Goal: Entertainment & Leisure: Consume media (video, audio)

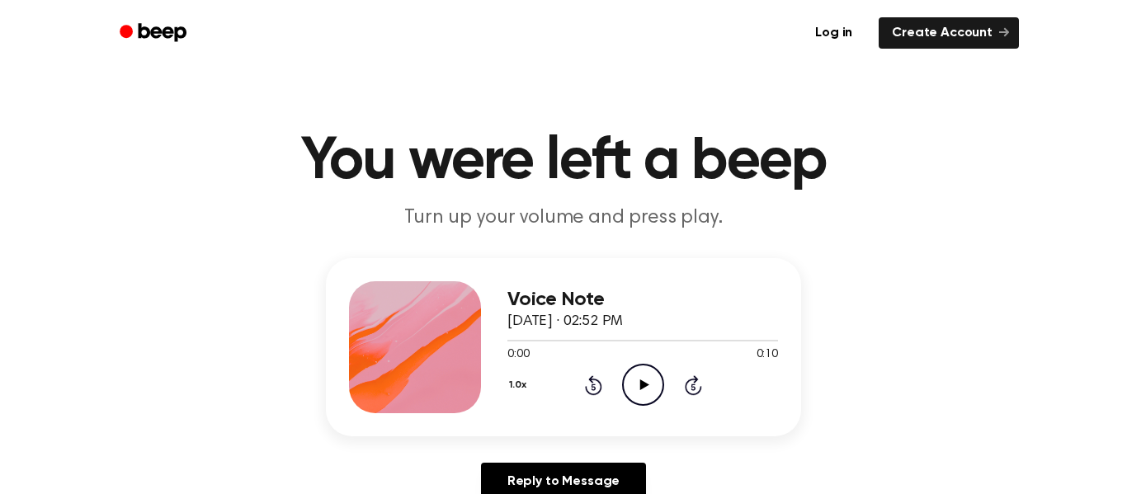
click at [636, 377] on icon "Play Audio" at bounding box center [643, 385] width 42 height 42
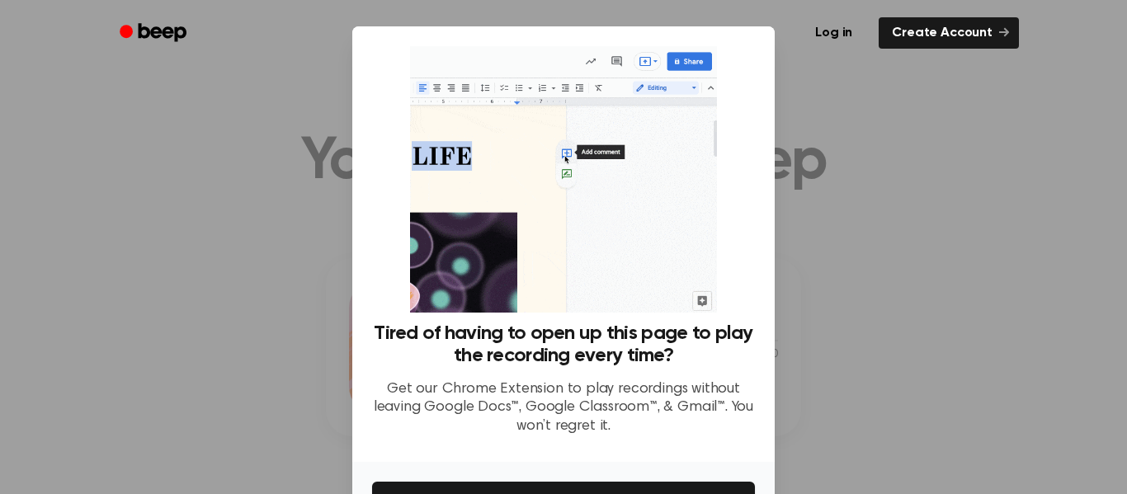
click at [931, 150] on div at bounding box center [563, 247] width 1127 height 494
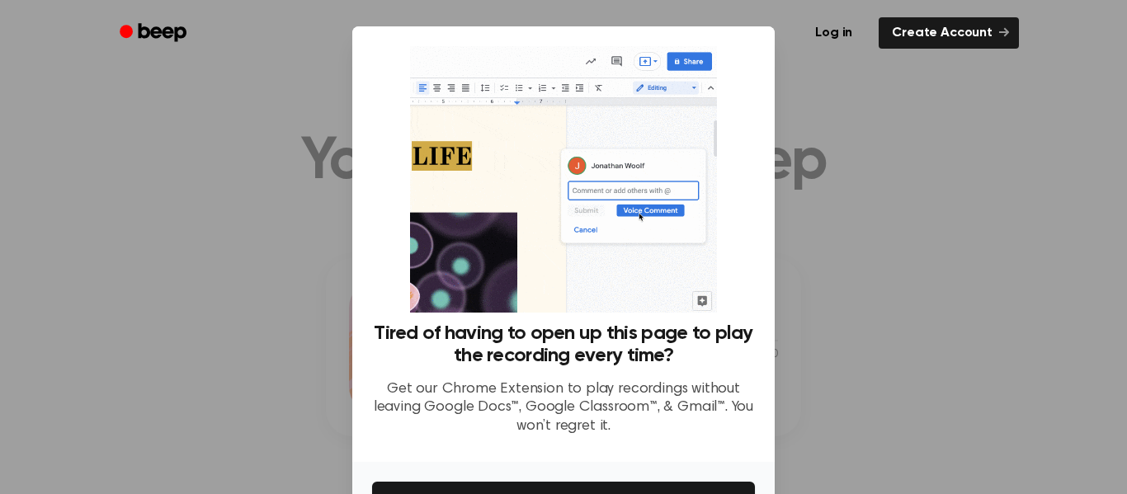
click at [583, 254] on img at bounding box center [563, 179] width 306 height 266
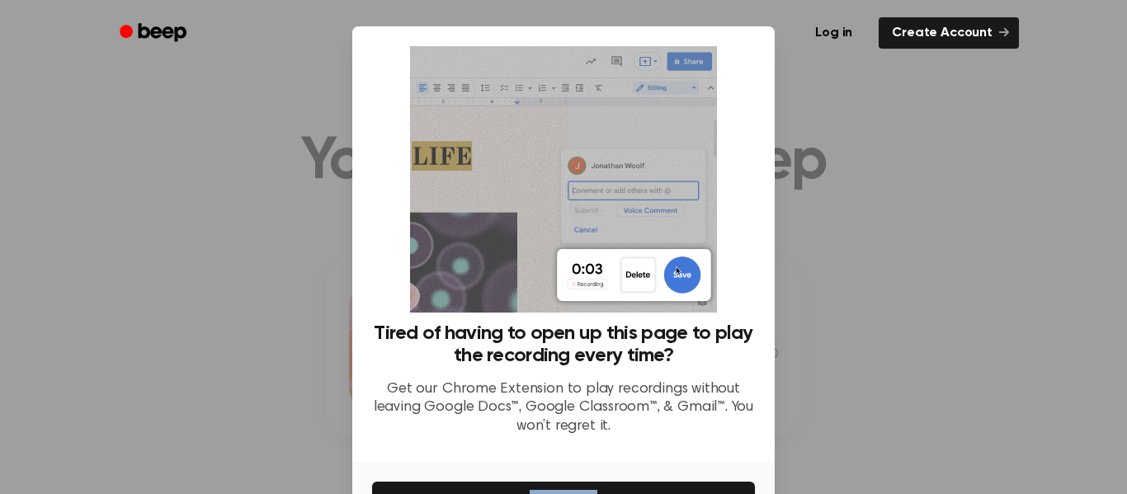
drag, startPoint x: 604, startPoint y: 471, endPoint x: 610, endPoint y: 452, distance: 20.1
click at [610, 452] on div "Tired of having to open up this page to play the recording every time? Get our …" at bounding box center [563, 300] width 422 height 548
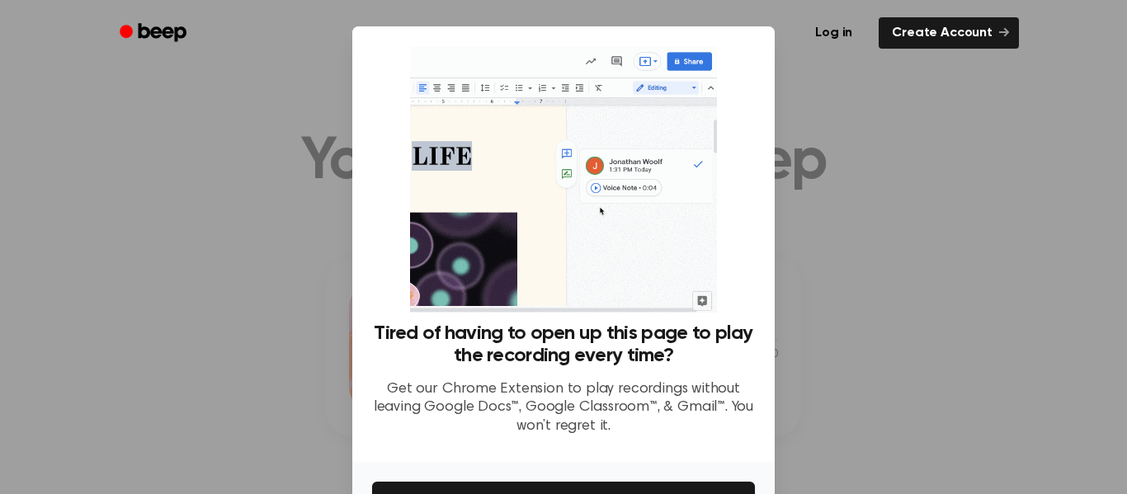
click at [1025, 205] on div at bounding box center [563, 247] width 1127 height 494
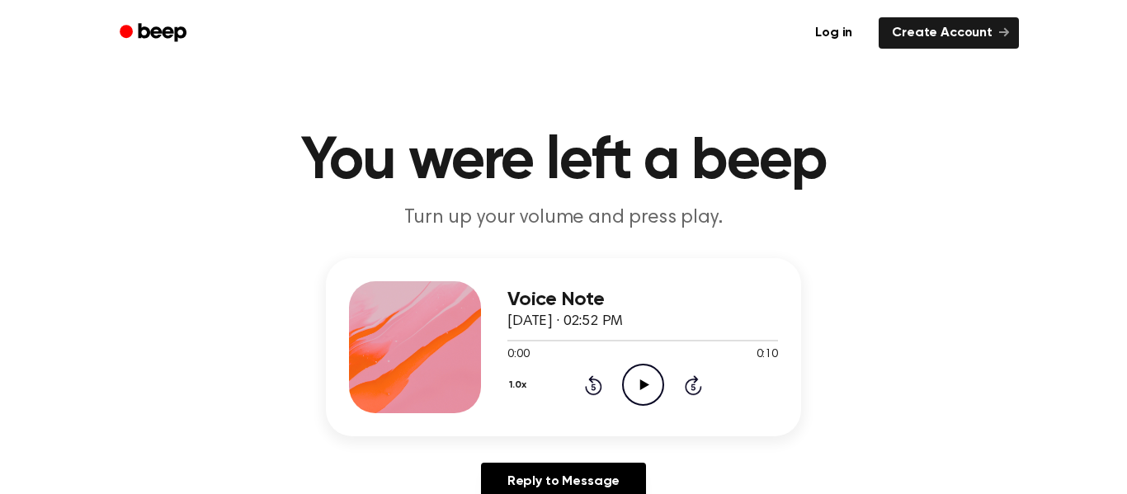
click at [645, 379] on icon "Play Audio" at bounding box center [643, 385] width 42 height 42
click at [644, 381] on icon at bounding box center [642, 384] width 7 height 11
click at [630, 377] on icon "Play Audio" at bounding box center [643, 385] width 42 height 42
click at [630, 377] on icon "Pause Audio" at bounding box center [643, 385] width 42 height 42
click at [630, 377] on icon "Play Audio" at bounding box center [643, 385] width 42 height 42
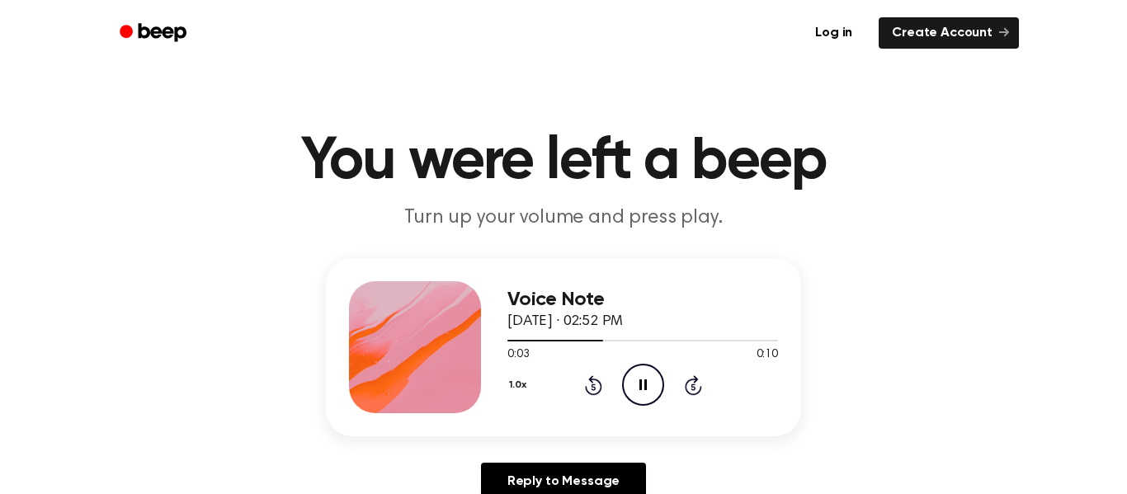
click at [630, 377] on icon "Pause Audio" at bounding box center [643, 385] width 42 height 42
click at [630, 369] on circle at bounding box center [643, 385] width 40 height 40
click at [637, 398] on icon "Play Audio" at bounding box center [643, 385] width 42 height 42
click at [643, 376] on icon "Pause Audio" at bounding box center [643, 385] width 42 height 42
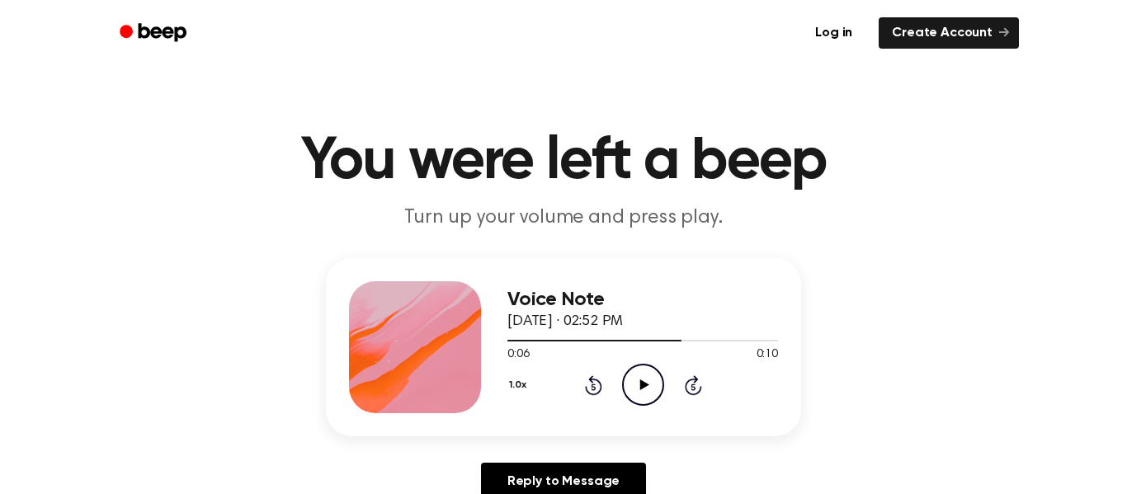
click at [637, 377] on icon "Play Audio" at bounding box center [643, 385] width 42 height 42
click at [633, 387] on icon "Pause Audio" at bounding box center [643, 385] width 42 height 42
click at [604, 387] on div "1.0x Rewind 5 seconds Play Audio Skip 5 seconds" at bounding box center [642, 385] width 271 height 42
click at [602, 387] on div "1.0x Rewind 5 seconds Play Audio Skip 5 seconds" at bounding box center [642, 385] width 271 height 42
click at [599, 387] on icon at bounding box center [593, 385] width 17 height 20
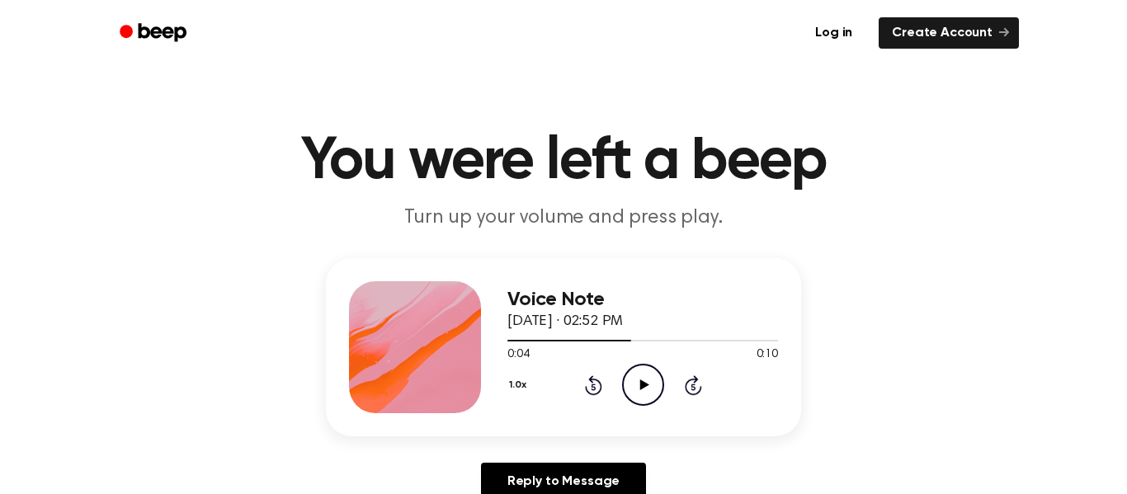
click at [599, 387] on icon at bounding box center [593, 385] width 17 height 20
click at [646, 383] on icon "Play Audio" at bounding box center [643, 385] width 42 height 42
click at [619, 384] on div "1.0x Rewind 5 seconds Play Audio Skip 5 seconds" at bounding box center [642, 385] width 271 height 42
click at [628, 384] on icon "Play Audio" at bounding box center [643, 385] width 42 height 42
click at [633, 391] on icon "Pause Audio" at bounding box center [643, 385] width 42 height 42
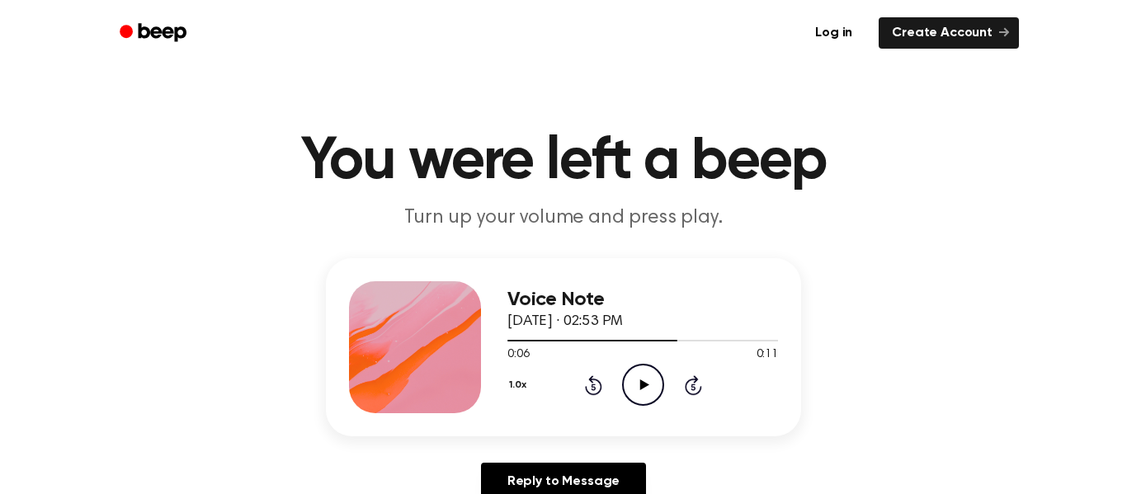
click at [600, 371] on div "1.0x Rewind 5 seconds Play Audio Skip 5 seconds" at bounding box center [642, 385] width 271 height 42
click at [595, 379] on icon at bounding box center [593, 385] width 17 height 20
click at [638, 386] on icon "Play Audio" at bounding box center [643, 385] width 42 height 42
click at [639, 386] on icon at bounding box center [642, 384] width 7 height 11
click at [638, 386] on icon "Play Audio" at bounding box center [643, 385] width 42 height 42
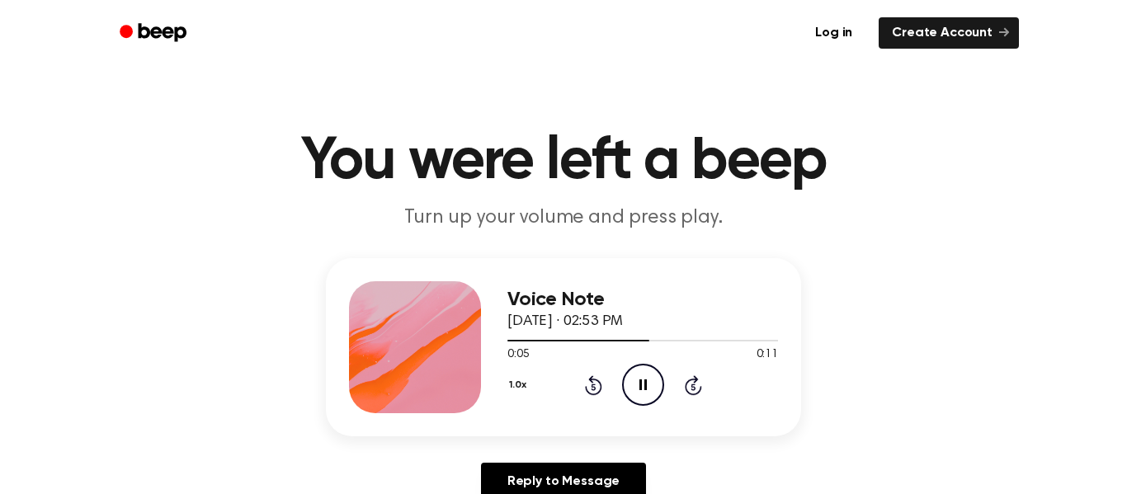
click at [639, 386] on icon at bounding box center [642, 384] width 7 height 11
click at [637, 389] on icon "Play Audio" at bounding box center [643, 385] width 42 height 42
click at [637, 389] on icon "Pause Audio" at bounding box center [643, 385] width 42 height 42
click at [654, 385] on icon "Play Audio" at bounding box center [643, 385] width 42 height 42
click at [654, 385] on icon "Pause Audio" at bounding box center [643, 385] width 42 height 42
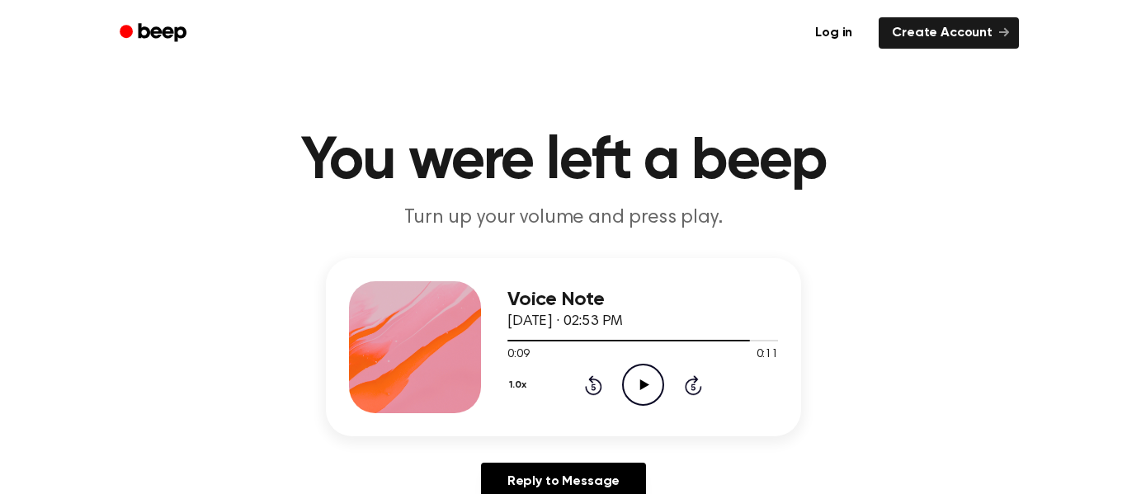
click at [598, 388] on icon "Rewind 5 seconds" at bounding box center [593, 384] width 18 height 21
click at [624, 384] on icon "Play Audio" at bounding box center [643, 385] width 42 height 42
click at [655, 380] on icon "Play Audio" at bounding box center [643, 385] width 42 height 42
click at [632, 378] on icon "Pause Audio" at bounding box center [643, 385] width 42 height 42
click at [603, 382] on div "1.0x Rewind 5 seconds Play Audio Skip 5 seconds" at bounding box center [642, 385] width 271 height 42
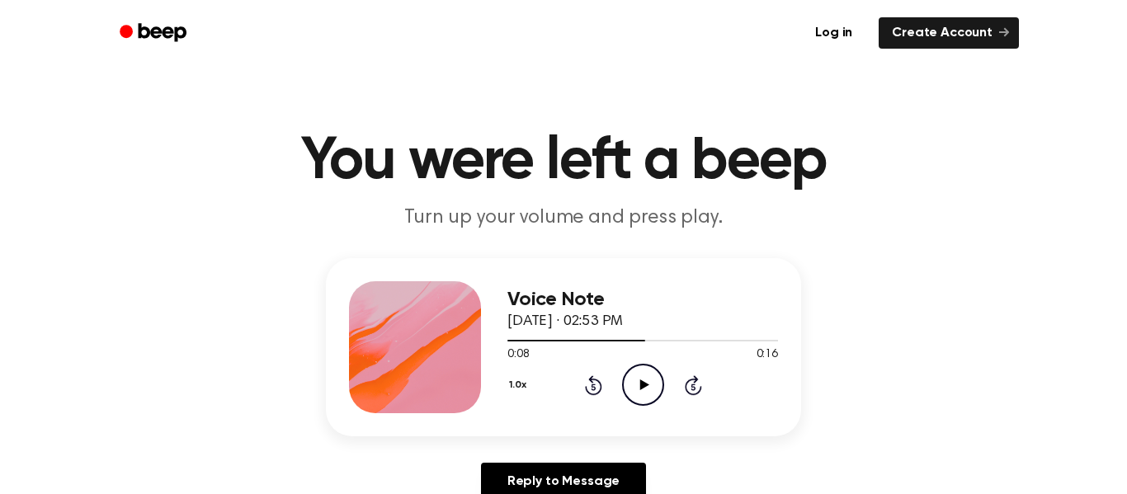
click at [601, 382] on icon "Rewind 5 seconds" at bounding box center [593, 384] width 18 height 21
click at [591, 389] on icon at bounding box center [593, 387] width 4 height 7
click at [619, 385] on div "1.0x Rewind 5 seconds Play Audio Skip 5 seconds" at bounding box center [642, 385] width 271 height 42
click at [647, 386] on icon "Play Audio" at bounding box center [643, 385] width 42 height 42
click at [647, 386] on icon "Pause Audio" at bounding box center [643, 385] width 42 height 42
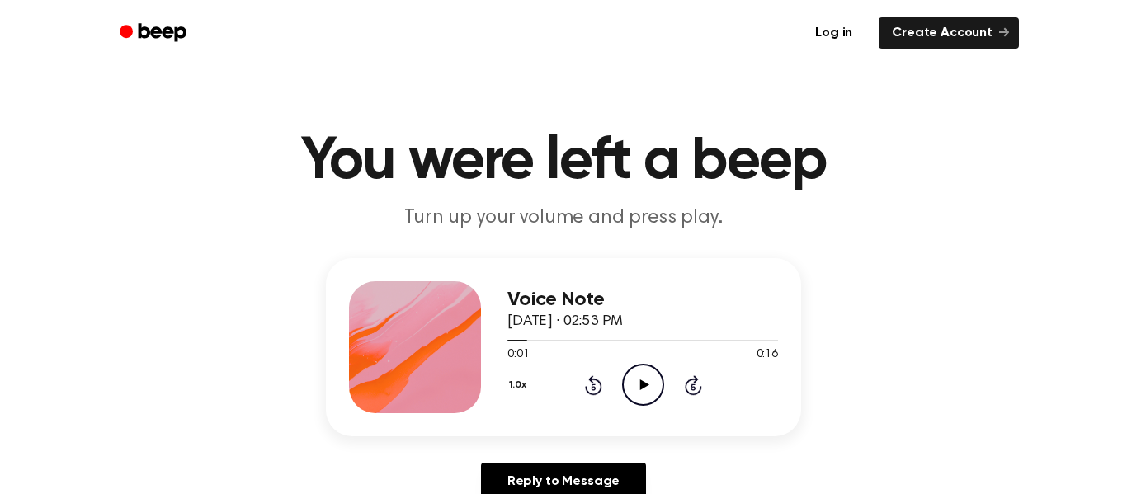
click at [633, 388] on icon "Play Audio" at bounding box center [643, 385] width 42 height 42
click at [630, 389] on icon "Pause Audio" at bounding box center [643, 385] width 42 height 42
click at [630, 389] on icon "Play Audio" at bounding box center [643, 385] width 42 height 42
click at [630, 389] on icon "Pause Audio" at bounding box center [643, 385] width 42 height 42
click at [637, 375] on icon "Play Audio" at bounding box center [643, 385] width 42 height 42
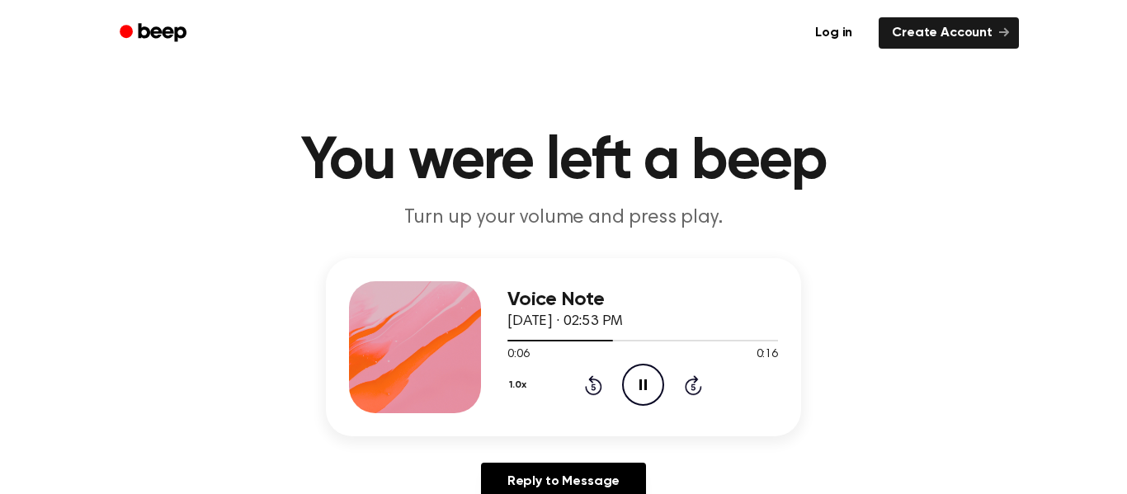
click at [637, 375] on icon "Pause Audio" at bounding box center [643, 385] width 42 height 42
click at [647, 380] on icon "Pause Audio" at bounding box center [643, 385] width 42 height 42
click at [596, 376] on icon "Rewind 5 seconds" at bounding box center [593, 384] width 18 height 21
click at [647, 384] on icon "Play Audio" at bounding box center [643, 385] width 42 height 42
click at [635, 374] on icon "Pause Audio" at bounding box center [643, 385] width 42 height 42
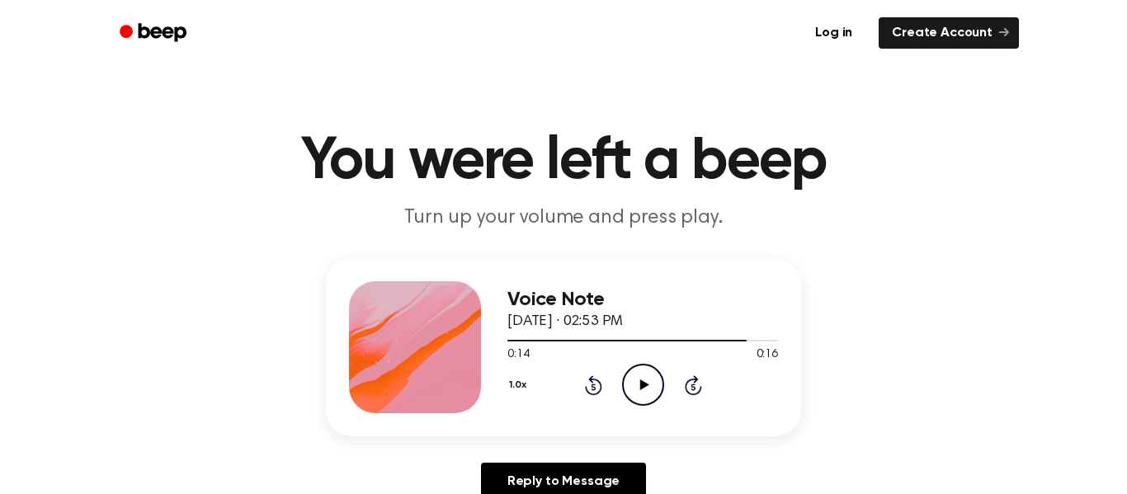
click at [596, 378] on icon "Rewind 5 seconds" at bounding box center [593, 384] width 18 height 21
click at [669, 385] on div "1.0x Rewind 5 seconds Play Audio Skip 5 seconds" at bounding box center [642, 385] width 271 height 42
click at [654, 380] on icon "Play Audio" at bounding box center [643, 385] width 42 height 42
click at [626, 384] on icon "Pause Audio" at bounding box center [643, 385] width 42 height 42
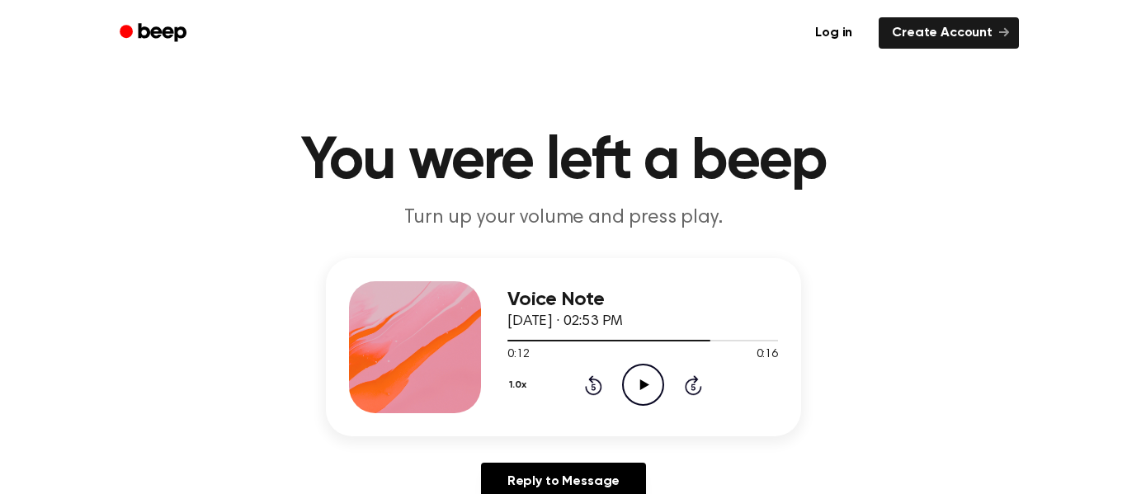
click at [598, 379] on icon "Rewind 5 seconds" at bounding box center [593, 384] width 18 height 21
click at [635, 391] on icon "Play Audio" at bounding box center [643, 385] width 42 height 42
click at [589, 377] on icon at bounding box center [593, 385] width 17 height 20
click at [623, 383] on icon "Play Audio" at bounding box center [643, 385] width 42 height 42
click at [583, 396] on div "1.0x Rewind 5 seconds Pause Audio Skip 5 seconds" at bounding box center [642, 385] width 271 height 42
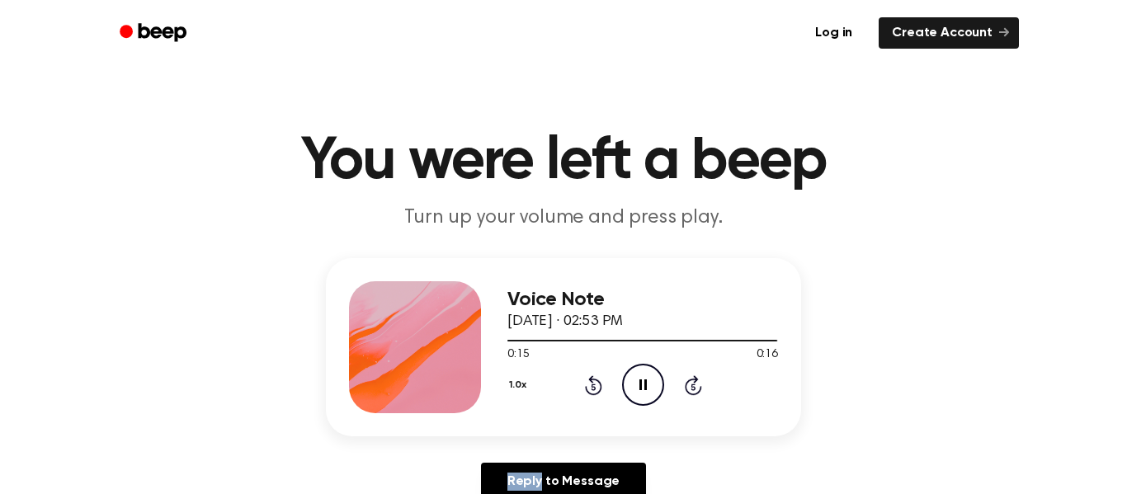
click at [584, 396] on div "1.0x Rewind 5 seconds Pause Audio Skip 5 seconds" at bounding box center [642, 385] width 271 height 42
click at [591, 392] on icon "Rewind 5 seconds" at bounding box center [593, 384] width 18 height 21
click at [638, 390] on icon "Play Audio" at bounding box center [643, 385] width 42 height 42
click at [638, 390] on icon "Pause Audio" at bounding box center [643, 385] width 42 height 42
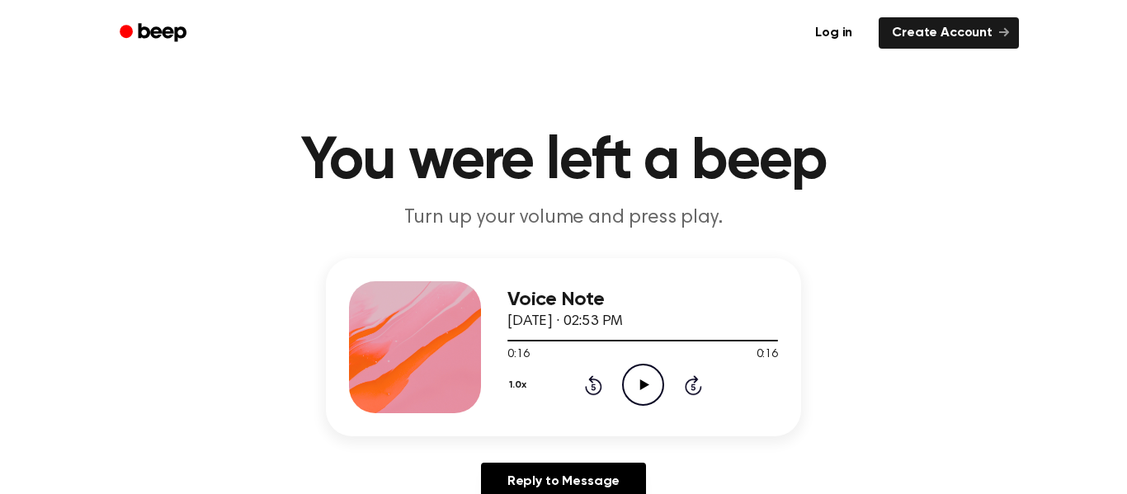
click at [591, 384] on icon "Rewind 5 seconds" at bounding box center [593, 384] width 18 height 21
click at [630, 384] on icon "Play Audio" at bounding box center [643, 385] width 42 height 42
click at [591, 381] on icon at bounding box center [593, 385] width 17 height 20
click at [645, 392] on icon "Play Audio" at bounding box center [643, 385] width 42 height 42
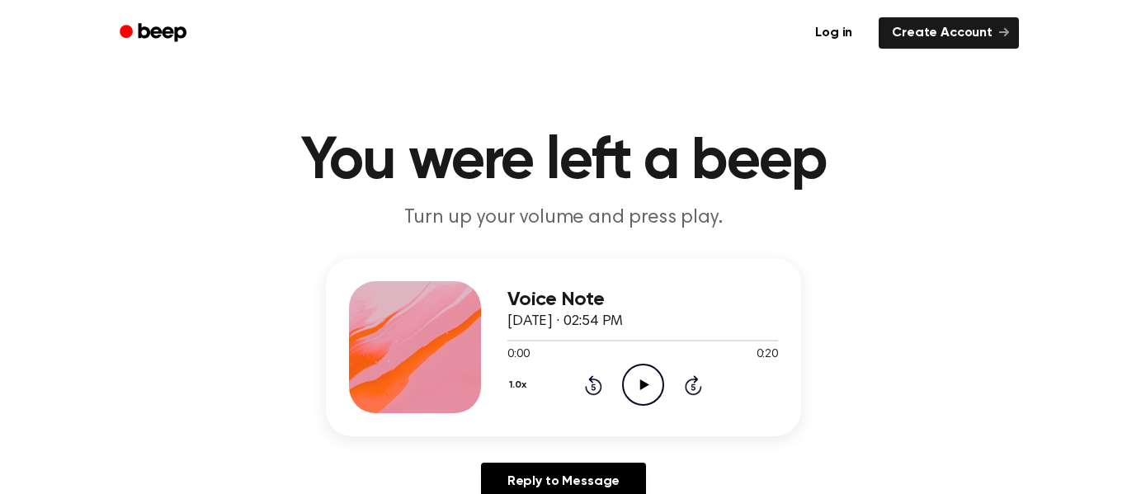
click at [631, 383] on icon "Play Audio" at bounding box center [643, 385] width 42 height 42
click at [643, 374] on icon "Pause Audio" at bounding box center [643, 385] width 42 height 42
click at [597, 388] on icon "Rewind 5 seconds" at bounding box center [593, 384] width 18 height 21
click at [647, 384] on icon "Play Audio" at bounding box center [643, 385] width 42 height 42
click at [589, 389] on icon "Rewind 5 seconds" at bounding box center [593, 384] width 18 height 21
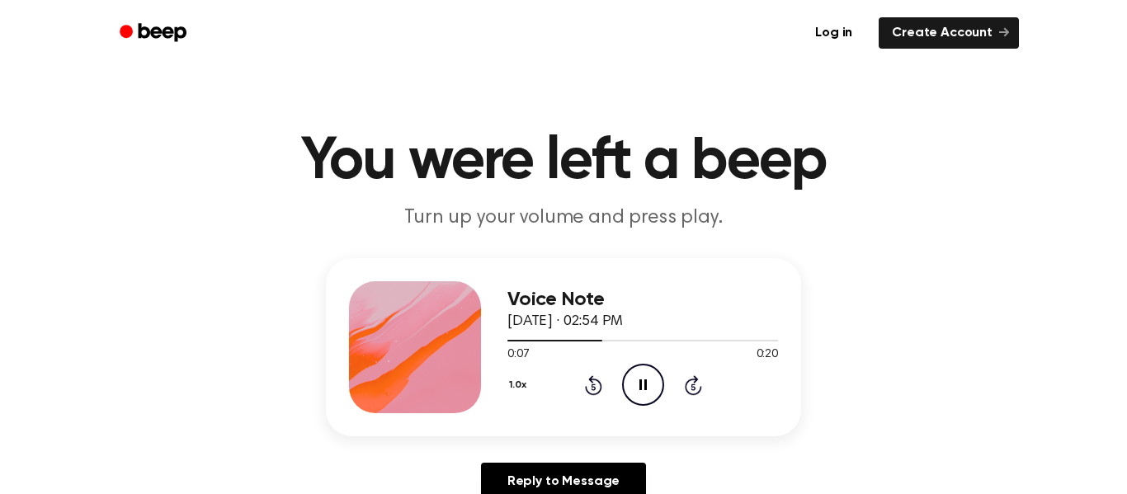
click at [635, 388] on icon "Pause Audio" at bounding box center [643, 385] width 42 height 42
click at [649, 385] on icon "Play Audio" at bounding box center [643, 385] width 42 height 42
click at [634, 393] on icon "Pause Audio" at bounding box center [643, 385] width 42 height 42
click at [598, 394] on icon "Rewind 5 seconds" at bounding box center [593, 384] width 18 height 21
click at [638, 387] on icon "Play Audio" at bounding box center [643, 385] width 42 height 42
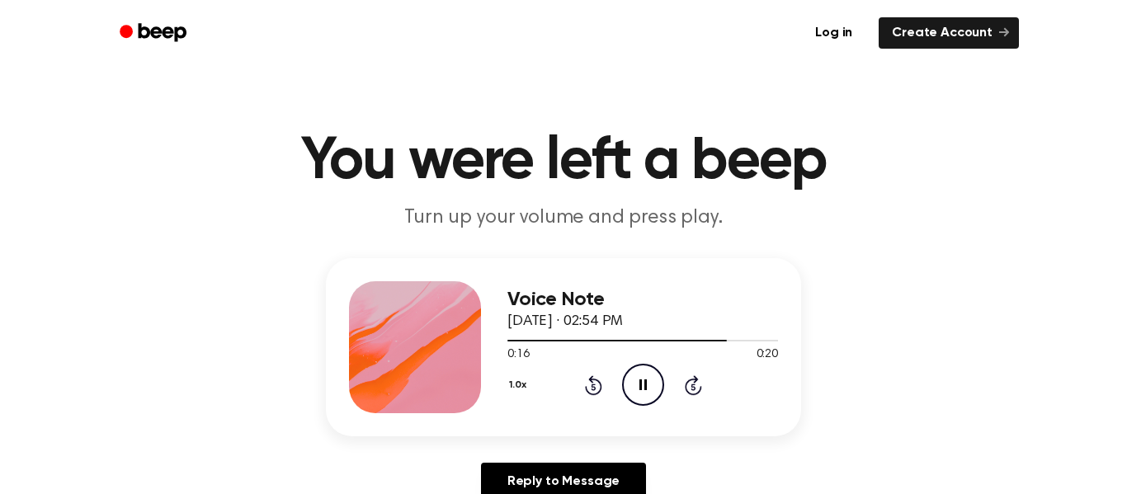
click at [591, 398] on div "1.0x Rewind 5 seconds Pause Audio Skip 5 seconds" at bounding box center [642, 385] width 271 height 42
click at [589, 387] on icon "Rewind 5 seconds" at bounding box center [593, 384] width 18 height 21
click at [592, 382] on icon at bounding box center [593, 385] width 17 height 20
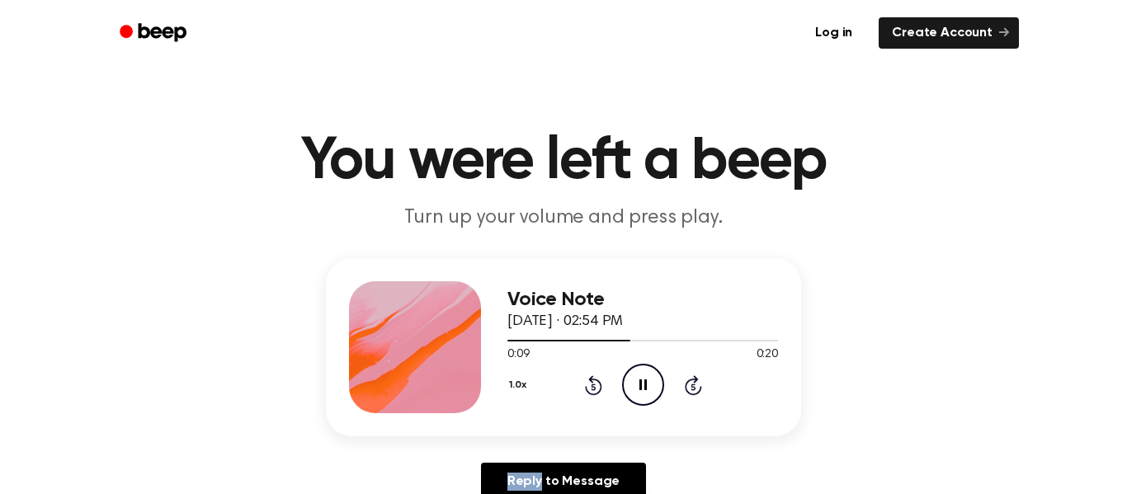
click at [654, 380] on icon "Pause Audio" at bounding box center [643, 385] width 42 height 42
click at [628, 375] on icon "Play Audio" at bounding box center [643, 385] width 42 height 42
click at [625, 383] on icon "Play Audio" at bounding box center [643, 385] width 42 height 42
click at [633, 392] on icon "Pause Audio" at bounding box center [643, 385] width 42 height 42
click at [634, 372] on icon "Pause Audio" at bounding box center [643, 385] width 42 height 42
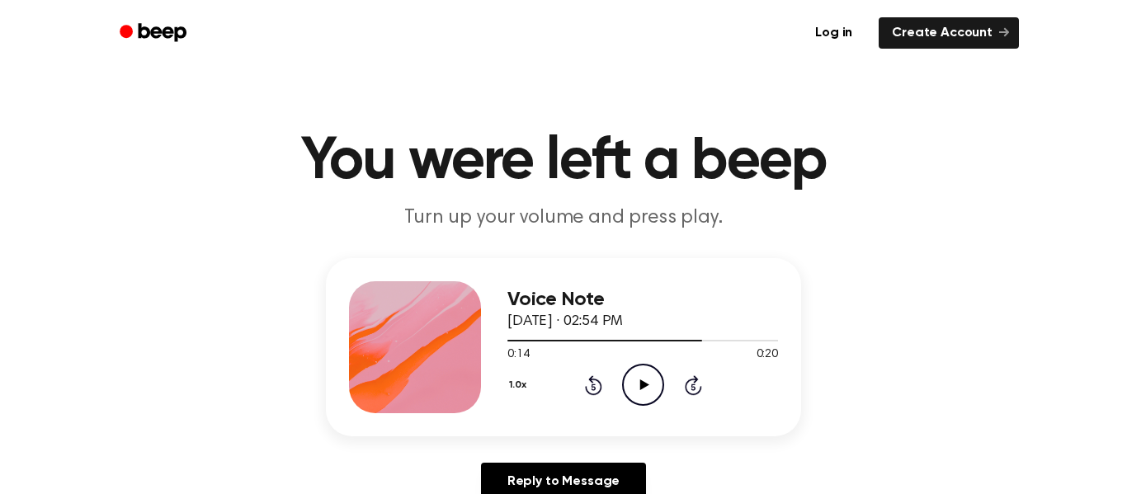
click at [643, 397] on icon "Play Audio" at bounding box center [643, 385] width 42 height 42
click at [640, 381] on icon at bounding box center [642, 384] width 7 height 11
click at [597, 384] on icon "Rewind 5 seconds" at bounding box center [593, 384] width 18 height 21
click at [624, 384] on icon "Play Audio" at bounding box center [643, 385] width 42 height 42
click at [643, 374] on icon "Pause Audio" at bounding box center [643, 385] width 42 height 42
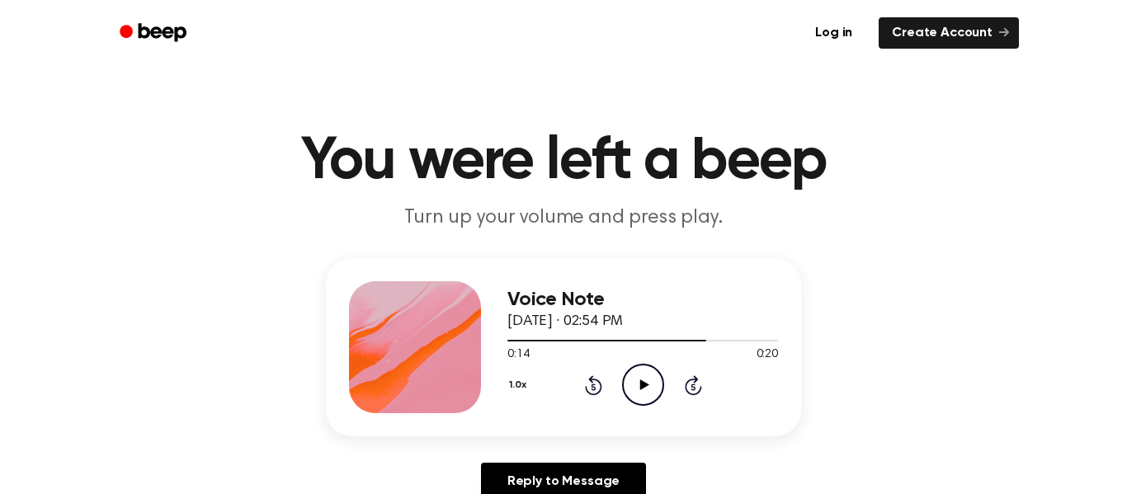
click at [643, 374] on icon "Play Audio" at bounding box center [643, 385] width 42 height 42
click at [643, 374] on icon "Pause Audio" at bounding box center [643, 385] width 42 height 42
click at [627, 397] on circle at bounding box center [643, 385] width 40 height 40
click at [640, 371] on icon "Play Audio" at bounding box center [643, 385] width 42 height 42
click at [657, 379] on icon "Pause Audio" at bounding box center [643, 385] width 42 height 42
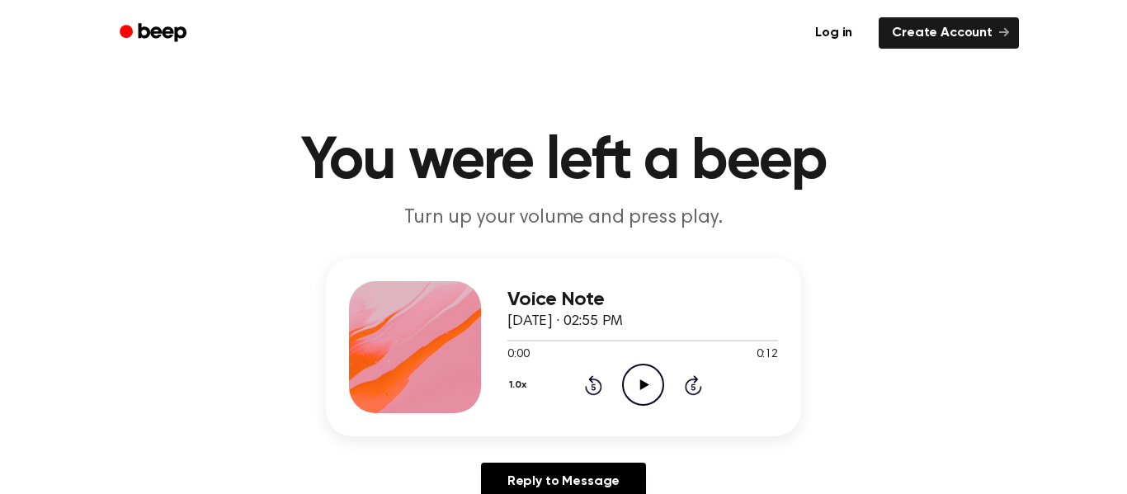
click at [634, 385] on icon "Play Audio" at bounding box center [643, 385] width 42 height 42
click at [596, 393] on icon at bounding box center [593, 385] width 17 height 20
click at [586, 385] on icon "Rewind 5 seconds" at bounding box center [593, 384] width 18 height 21
click at [583, 371] on div "1.0x Rewind 5 seconds Pause Audio Skip 5 seconds" at bounding box center [642, 385] width 271 height 42
click at [584, 373] on div "1.0x Rewind 5 seconds Pause Audio Skip 5 seconds" at bounding box center [642, 385] width 271 height 42
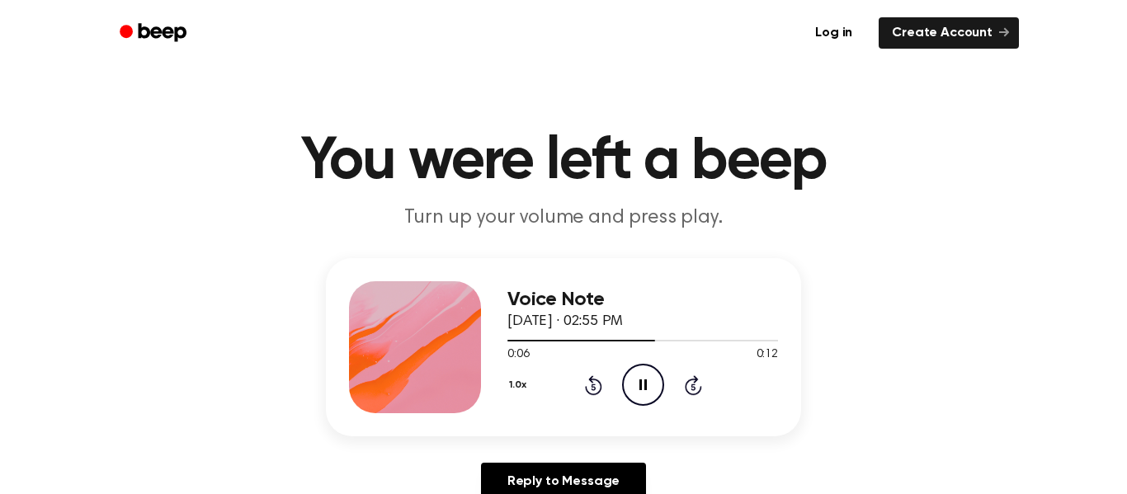
click at [584, 378] on icon "Rewind 5 seconds" at bounding box center [593, 384] width 18 height 21
click at [630, 391] on icon "Pause Audio" at bounding box center [643, 385] width 42 height 42
click at [643, 381] on icon at bounding box center [642, 384] width 7 height 11
click at [643, 381] on icon "Play Audio" at bounding box center [643, 385] width 42 height 42
click at [588, 382] on icon "Rewind 5 seconds" at bounding box center [593, 384] width 18 height 21
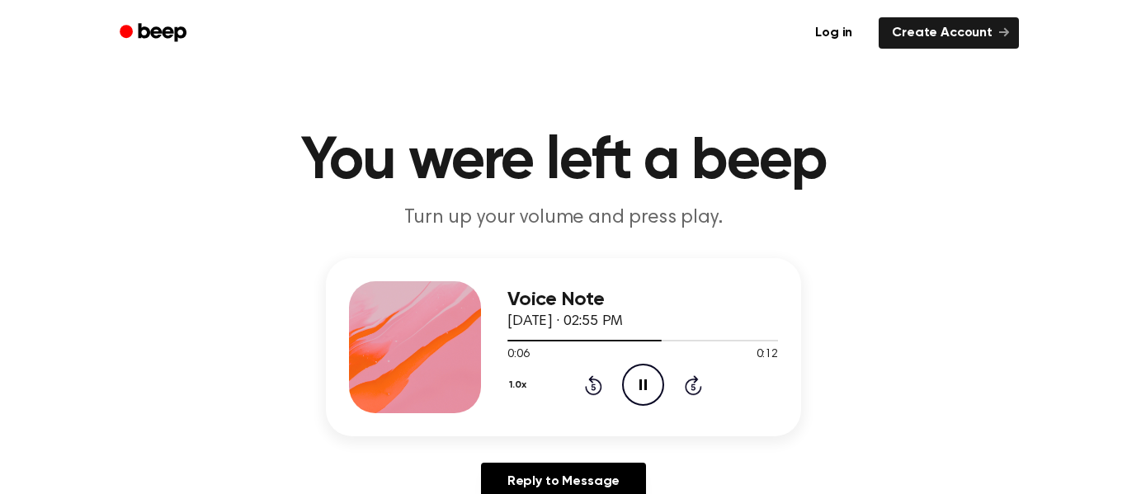
click at [588, 382] on icon "Rewind 5 seconds" at bounding box center [593, 384] width 18 height 21
click at [633, 380] on icon "Pause Audio" at bounding box center [643, 385] width 42 height 42
click at [593, 380] on icon at bounding box center [593, 385] width 17 height 20
click at [640, 381] on icon at bounding box center [643, 384] width 9 height 11
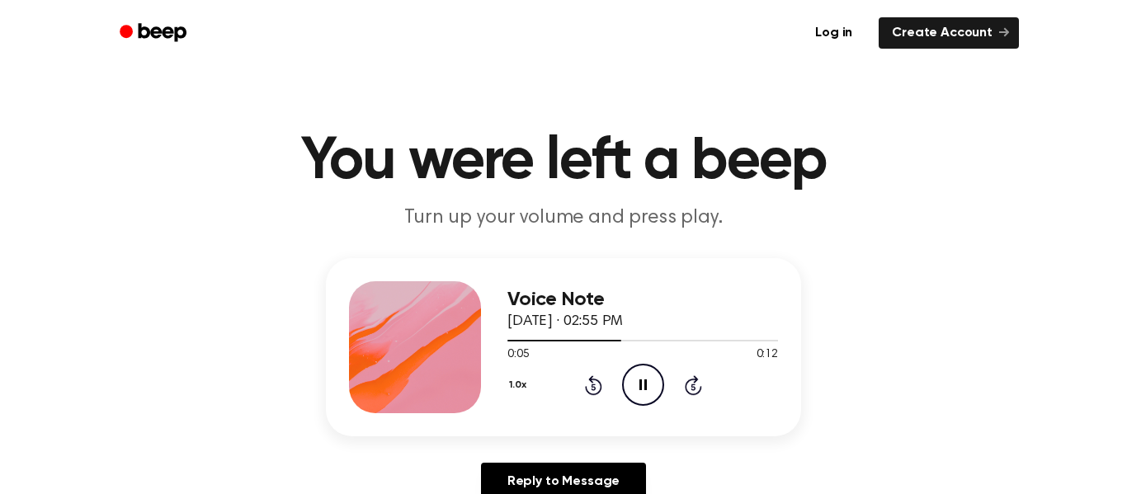
click at [647, 388] on icon "Pause Audio" at bounding box center [643, 385] width 42 height 42
click at [639, 379] on icon "Pause Audio" at bounding box center [643, 385] width 42 height 42
click at [595, 385] on icon "Rewind 5 seconds" at bounding box center [593, 384] width 18 height 21
click at [625, 384] on icon "Play Audio" at bounding box center [643, 385] width 42 height 42
click at [644, 387] on icon at bounding box center [642, 384] width 7 height 11
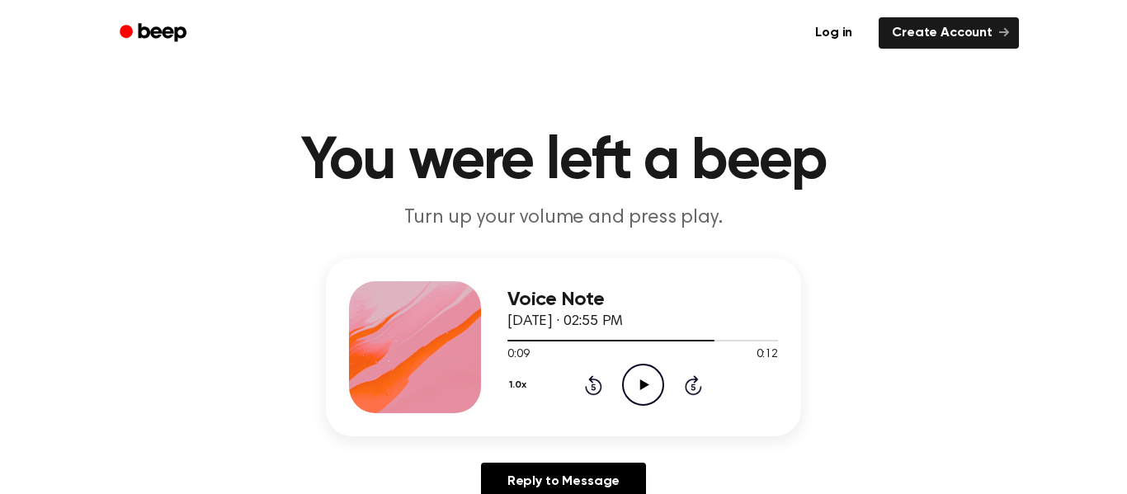
click at [656, 391] on icon "Play Audio" at bounding box center [643, 385] width 42 height 42
click at [600, 391] on icon "Rewind 5 seconds" at bounding box center [593, 384] width 18 height 21
click at [647, 379] on icon "Pause Audio" at bounding box center [643, 385] width 42 height 42
click at [631, 374] on icon "Pause Audio" at bounding box center [643, 385] width 42 height 42
click at [632, 367] on circle at bounding box center [643, 385] width 40 height 40
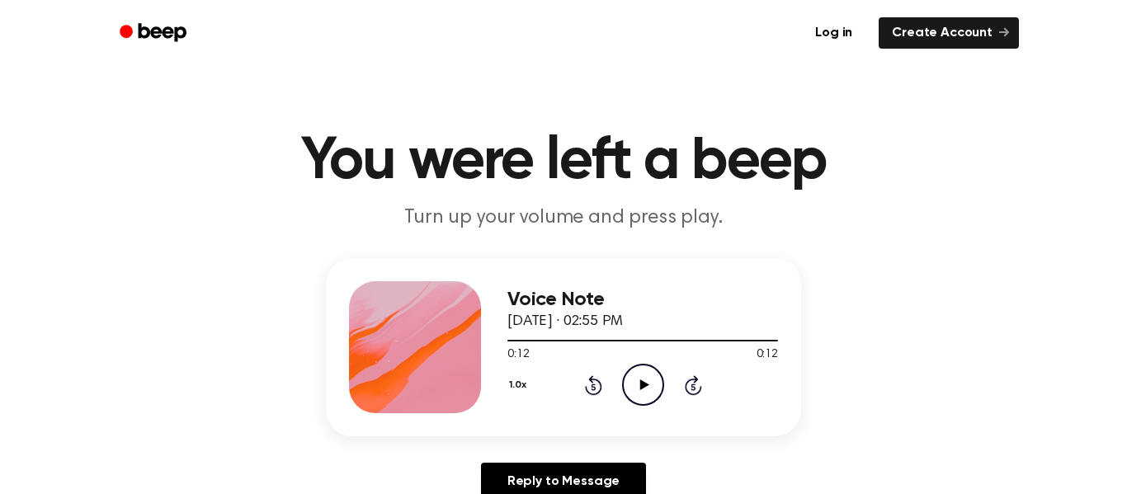
click at [593, 391] on icon "Rewind 5 seconds" at bounding box center [593, 384] width 18 height 21
click at [649, 392] on icon "Play Audio" at bounding box center [643, 385] width 42 height 42
click at [660, 376] on circle at bounding box center [643, 385] width 40 height 40
click at [595, 384] on icon "Rewind 5 seconds" at bounding box center [593, 384] width 18 height 21
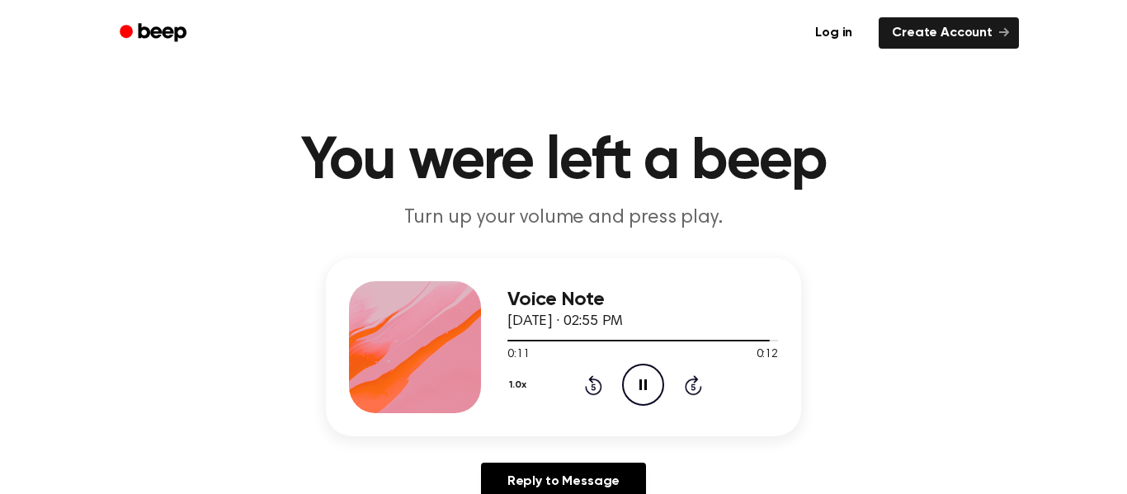
click at [591, 371] on div "1.0x Rewind 5 seconds Pause Audio Skip 5 seconds" at bounding box center [642, 385] width 271 height 42
click at [592, 383] on icon at bounding box center [593, 385] width 17 height 20
click at [595, 374] on icon "Rewind 5 seconds" at bounding box center [593, 384] width 18 height 21
click at [596, 384] on icon "Rewind 5 seconds" at bounding box center [593, 384] width 18 height 21
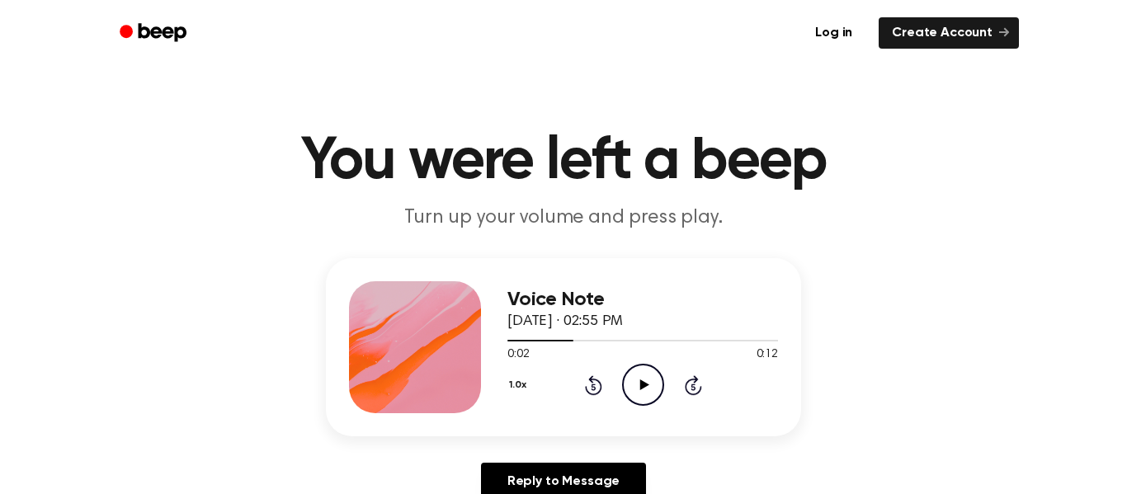
click at [632, 387] on icon "Play Audio" at bounding box center [643, 385] width 42 height 42
click at [622, 393] on icon "Play Audio" at bounding box center [643, 385] width 42 height 42
click at [589, 392] on icon at bounding box center [593, 385] width 17 height 20
click at [633, 388] on icon "Pause Audio" at bounding box center [643, 385] width 42 height 42
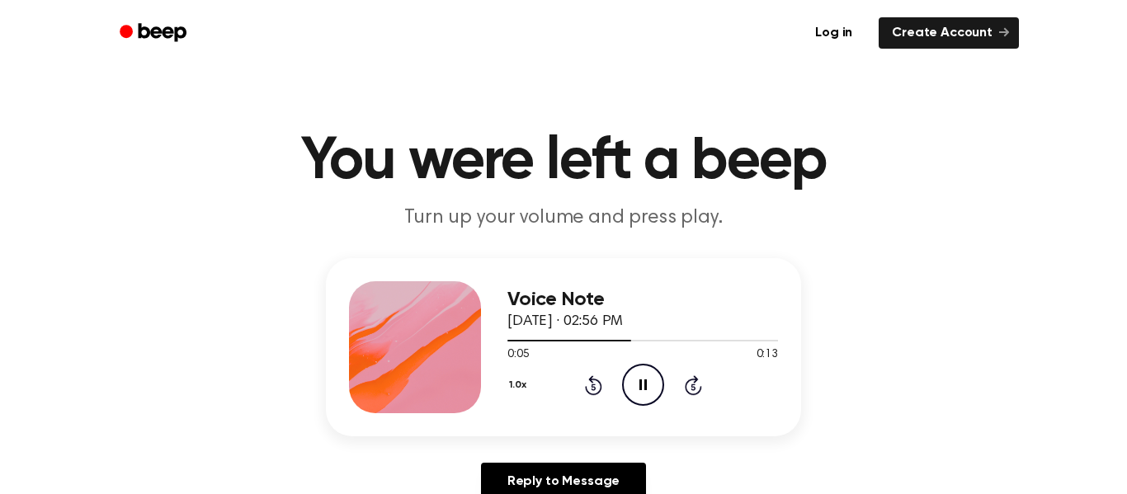
click at [679, 409] on div "Voice Note [DATE] · 02:56 PM 0:05 0:13 Your browser does not support the [objec…" at bounding box center [642, 347] width 271 height 132
click at [650, 393] on icon "Pause Audio" at bounding box center [643, 385] width 42 height 42
click at [594, 383] on icon "Rewind 5 seconds" at bounding box center [593, 384] width 18 height 21
click at [644, 383] on icon "Play Audio" at bounding box center [643, 385] width 42 height 42
click at [643, 385] on icon "Pause Audio" at bounding box center [643, 385] width 42 height 42
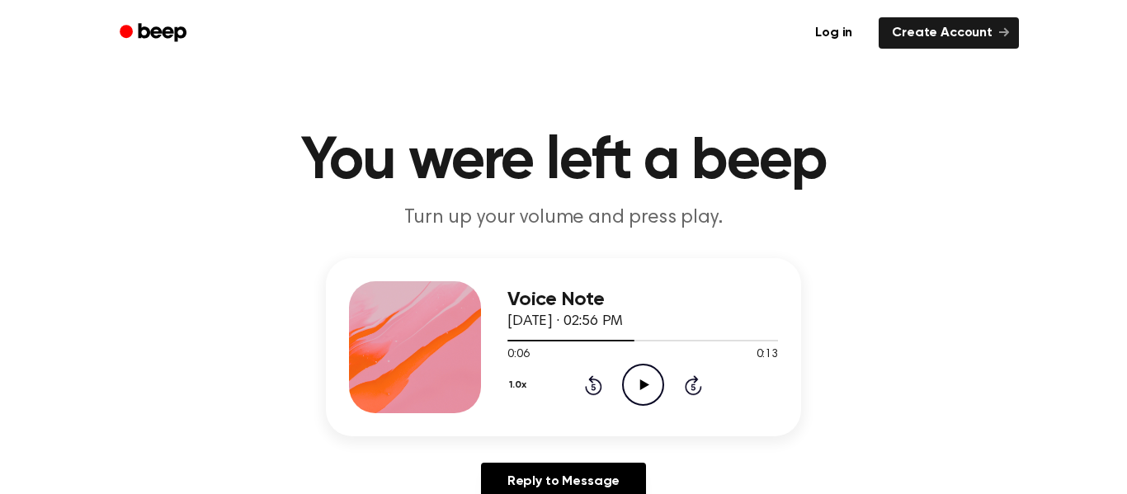
click at [643, 385] on icon at bounding box center [643, 384] width 9 height 11
click at [643, 385] on icon "Pause Audio" at bounding box center [643, 385] width 42 height 42
click at [586, 387] on icon at bounding box center [593, 385] width 17 height 20
click at [657, 389] on icon "Play Audio" at bounding box center [643, 385] width 42 height 42
click at [650, 374] on icon "Pause Audio" at bounding box center [643, 385] width 42 height 42
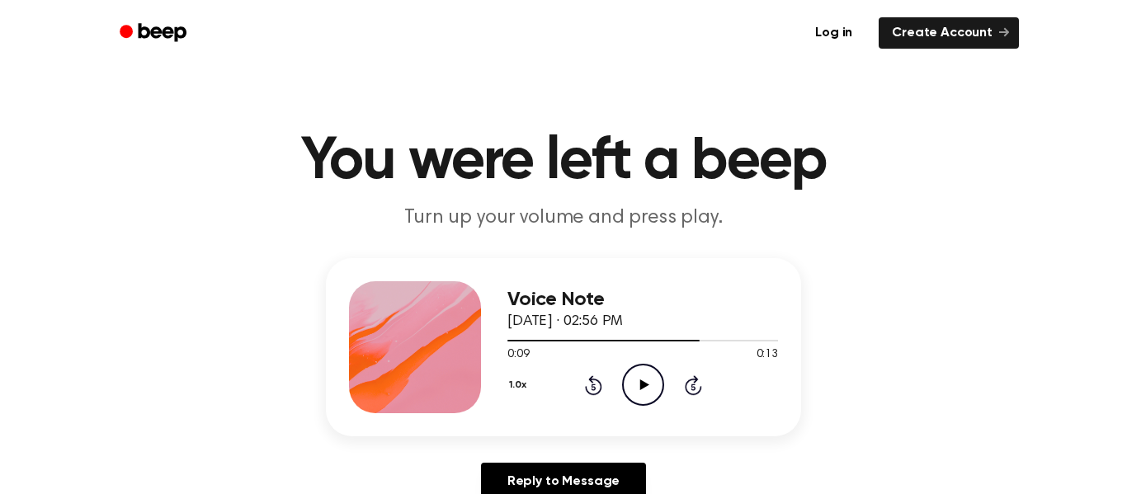
click at [599, 374] on icon "Rewind 5 seconds" at bounding box center [593, 384] width 18 height 21
click at [618, 385] on div "1.0x Rewind 5 seconds Play Audio Skip 5 seconds" at bounding box center [642, 385] width 271 height 42
click at [627, 388] on icon "Play Audio" at bounding box center [643, 385] width 42 height 42
click at [587, 387] on icon "Rewind 5 seconds" at bounding box center [593, 384] width 18 height 21
click at [638, 377] on icon "Play Audio" at bounding box center [643, 385] width 42 height 42
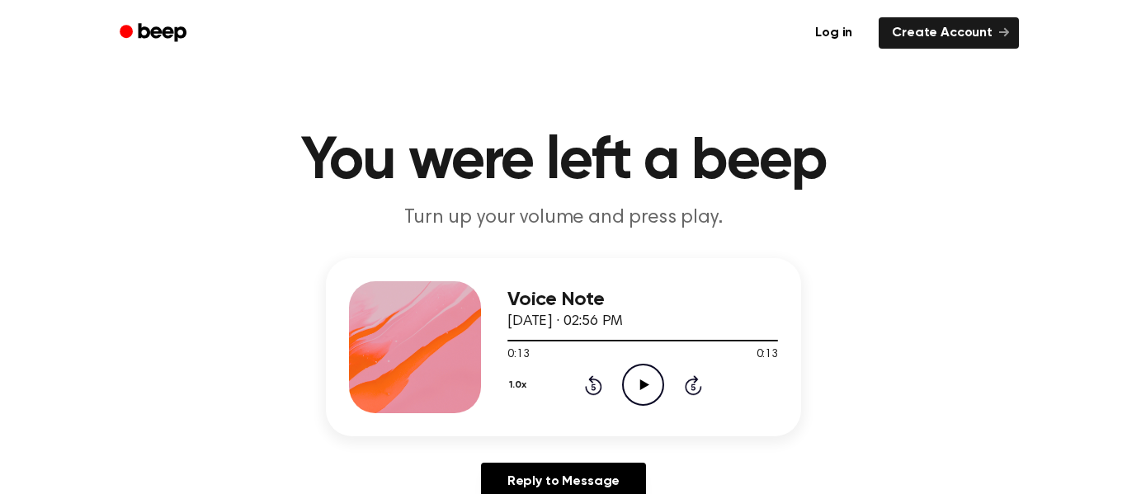
click at [585, 393] on icon "Rewind 5 seconds" at bounding box center [593, 384] width 18 height 21
click at [652, 388] on icon "Play Audio" at bounding box center [643, 385] width 42 height 42
click at [647, 380] on icon "Play Audio" at bounding box center [643, 385] width 42 height 42
click at [645, 402] on icon "Pause Audio" at bounding box center [643, 385] width 42 height 42
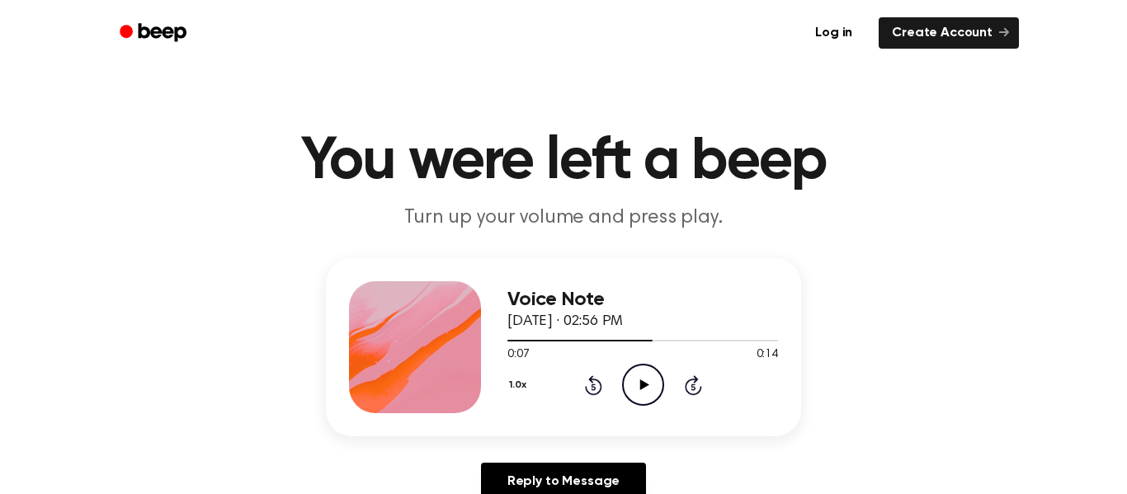
click at [610, 380] on div "1.0x Rewind 5 seconds Play Audio Skip 5 seconds" at bounding box center [642, 385] width 271 height 42
click at [604, 380] on div "1.0x Rewind 5 seconds Play Audio Skip 5 seconds" at bounding box center [642, 385] width 271 height 42
click at [598, 382] on icon at bounding box center [593, 385] width 17 height 20
click at [633, 384] on icon "Play Audio" at bounding box center [643, 385] width 42 height 42
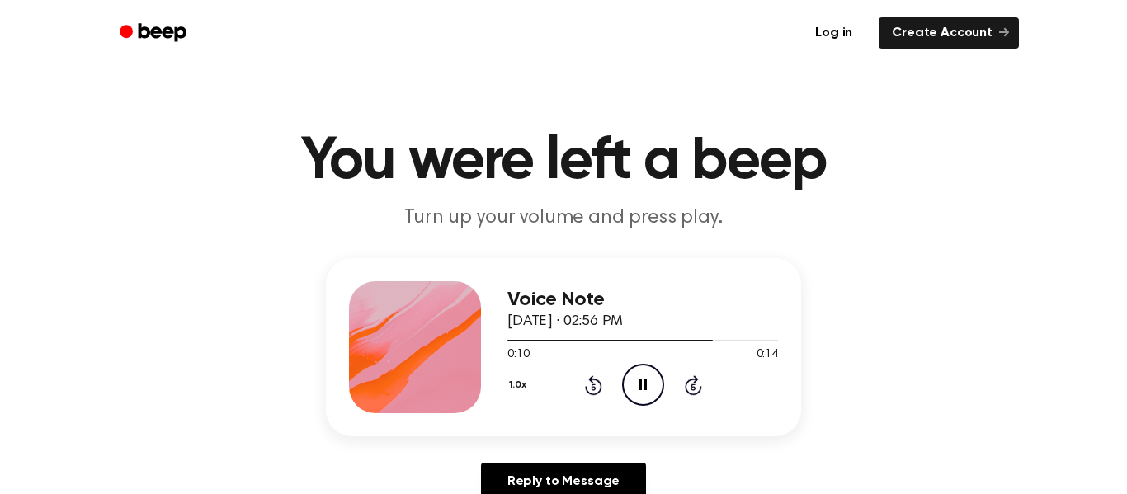
click at [589, 393] on icon at bounding box center [593, 385] width 17 height 20
click at [591, 371] on div "1.0x Rewind 5 seconds Pause Audio Skip 5 seconds" at bounding box center [642, 385] width 271 height 42
click at [592, 382] on icon at bounding box center [593, 385] width 17 height 20
click at [600, 384] on icon at bounding box center [593, 385] width 17 height 20
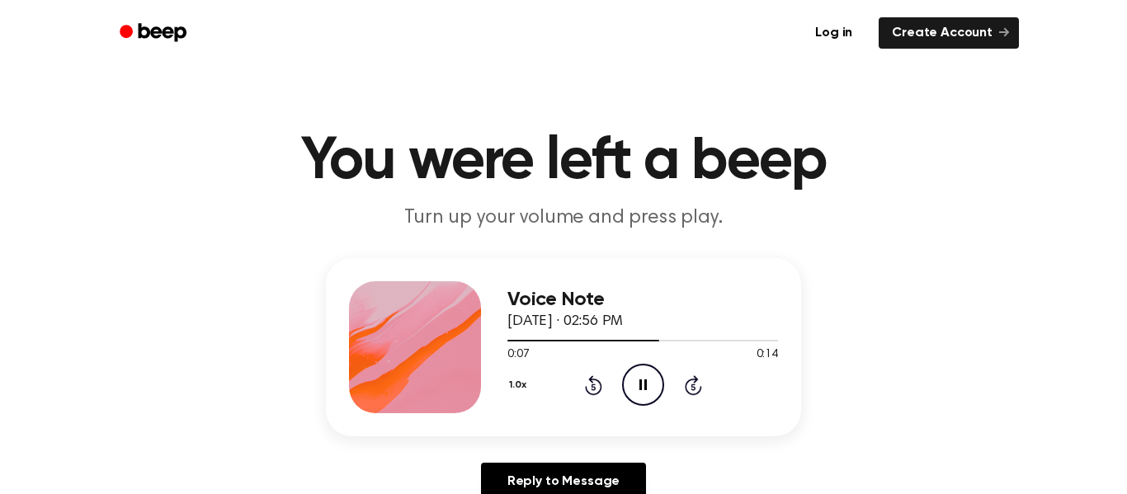
click at [635, 365] on circle at bounding box center [643, 385] width 40 height 40
click at [597, 374] on icon "Rewind 5 seconds" at bounding box center [593, 384] width 18 height 21
click at [652, 388] on icon "Play Audio" at bounding box center [643, 385] width 42 height 42
click at [624, 388] on icon "Pause Audio" at bounding box center [643, 385] width 42 height 42
click at [589, 389] on icon "Rewind 5 seconds" at bounding box center [593, 384] width 18 height 21
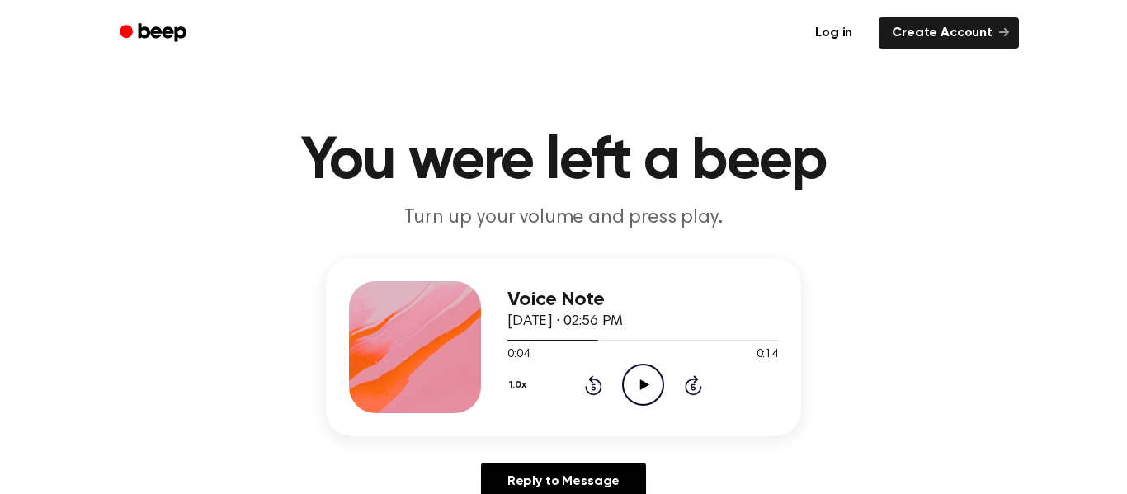
click at [657, 379] on icon "Play Audio" at bounding box center [643, 385] width 42 height 42
click at [641, 375] on icon "Pause Audio" at bounding box center [643, 385] width 42 height 42
click at [588, 376] on icon "Rewind 5 seconds" at bounding box center [593, 384] width 18 height 21
click at [651, 387] on icon "Play Audio" at bounding box center [643, 385] width 42 height 42
click at [597, 386] on icon "Rewind 5 seconds" at bounding box center [593, 384] width 18 height 21
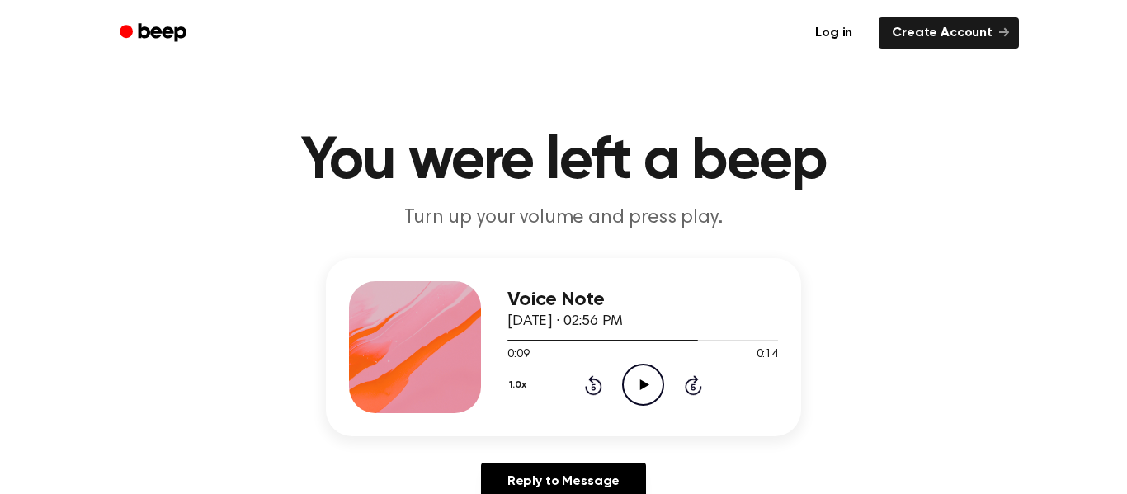
click at [597, 386] on icon "Rewind 5 seconds" at bounding box center [593, 384] width 18 height 21
click at [624, 391] on circle at bounding box center [643, 385] width 40 height 40
click at [628, 373] on icon "Play Audio" at bounding box center [643, 385] width 42 height 42
click at [600, 395] on icon "Rewind 5 seconds" at bounding box center [593, 384] width 18 height 21
click at [643, 376] on icon "Pause Audio" at bounding box center [643, 385] width 42 height 42
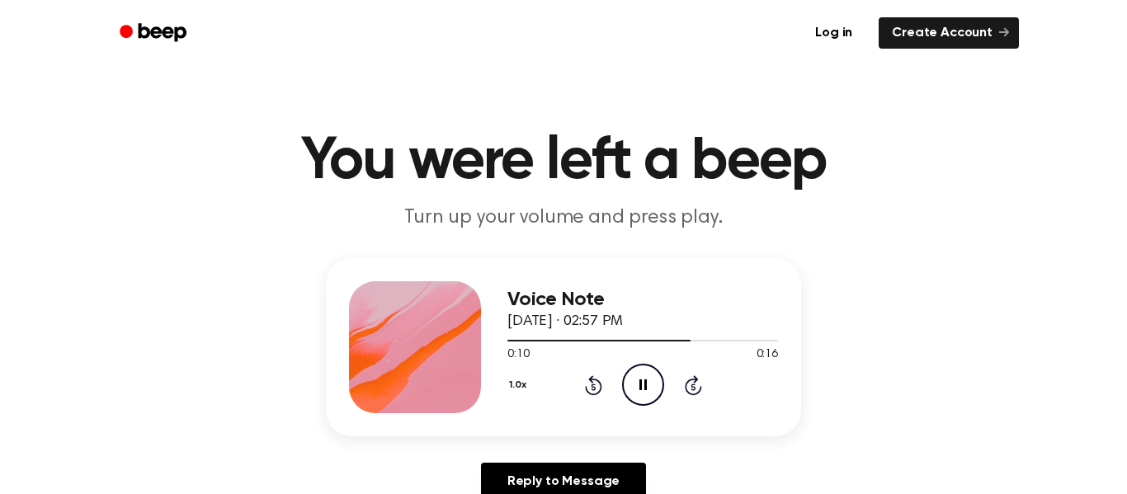
click at [598, 373] on div "1.0x Rewind 5 seconds Pause Audio Skip 5 seconds" at bounding box center [642, 385] width 271 height 42
click at [597, 375] on icon "Rewind 5 seconds" at bounding box center [593, 384] width 18 height 21
click at [586, 389] on icon at bounding box center [593, 385] width 17 height 20
click at [643, 393] on icon "Play Audio" at bounding box center [643, 385] width 42 height 42
click at [591, 374] on icon "Rewind 5 seconds" at bounding box center [593, 384] width 18 height 21
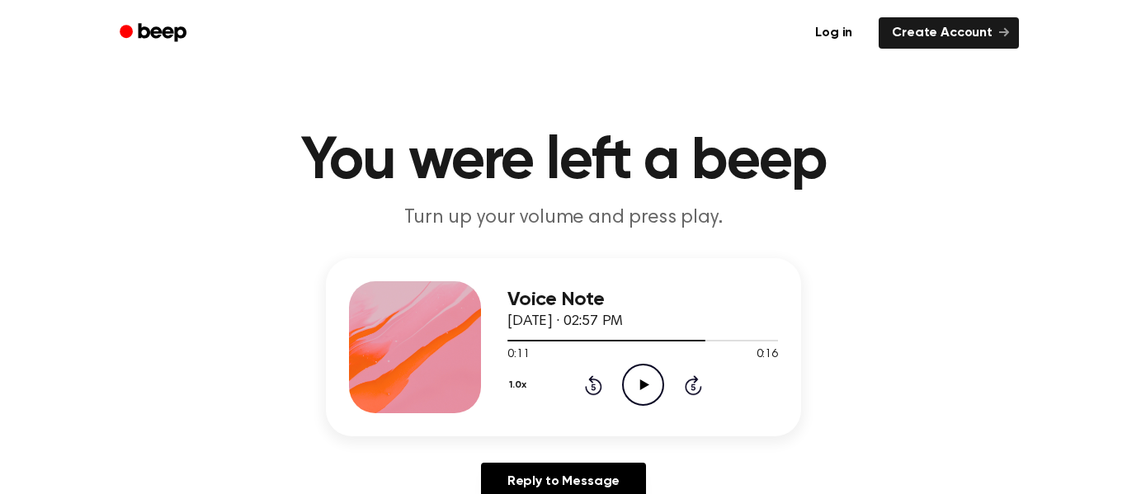
click at [610, 381] on div "1.0x Rewind 5 seconds Play Audio Skip 5 seconds" at bounding box center [642, 385] width 271 height 42
click at [601, 380] on icon "Rewind 5 seconds" at bounding box center [593, 384] width 18 height 21
click at [644, 393] on icon "Play Audio" at bounding box center [643, 385] width 42 height 42
click at [676, 384] on div "1.0x Rewind 5 seconds Play Audio Skip 5 seconds" at bounding box center [642, 385] width 271 height 42
click at [688, 384] on icon "Skip 5 seconds" at bounding box center [693, 384] width 18 height 21
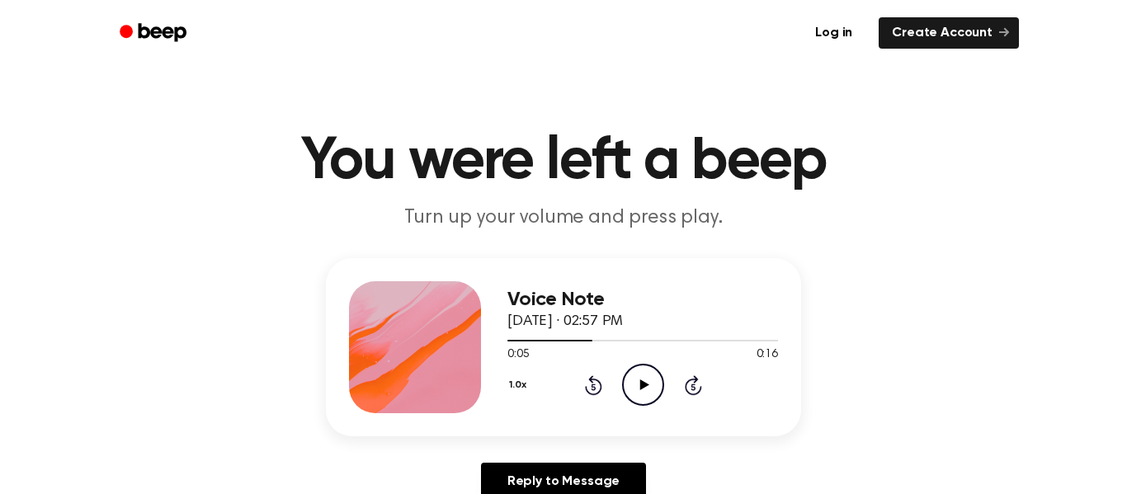
click at [651, 386] on icon "Play Audio" at bounding box center [643, 385] width 42 height 42
click at [592, 389] on icon at bounding box center [593, 387] width 4 height 7
click at [641, 390] on icon "Play Audio" at bounding box center [643, 385] width 42 height 42
click at [586, 383] on icon "Rewind 5 seconds" at bounding box center [593, 384] width 18 height 21
